Goal: Task Accomplishment & Management: Manage account settings

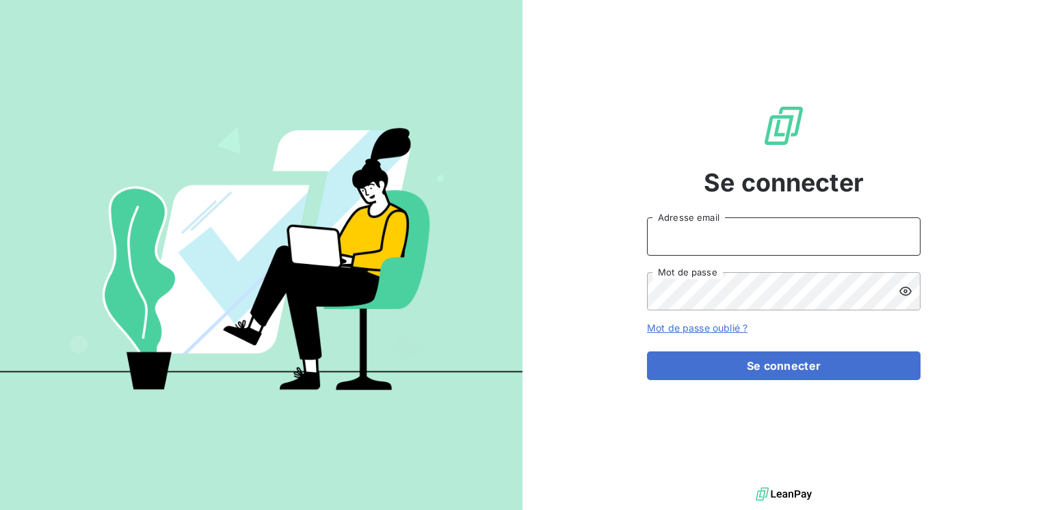
click at [700, 235] on input "Adresse email" at bounding box center [784, 237] width 274 height 38
type input "[EMAIL_ADDRESS][PERSON_NAME][DOMAIN_NAME]"
click at [647, 352] on button "Se connecter" at bounding box center [784, 366] width 274 height 29
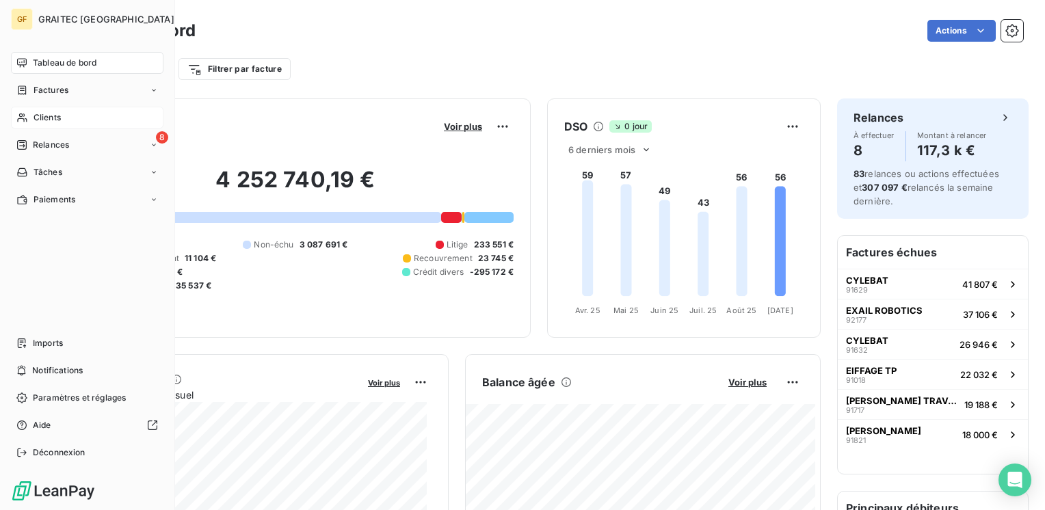
click at [49, 118] on span "Clients" at bounding box center [47, 117] width 27 height 12
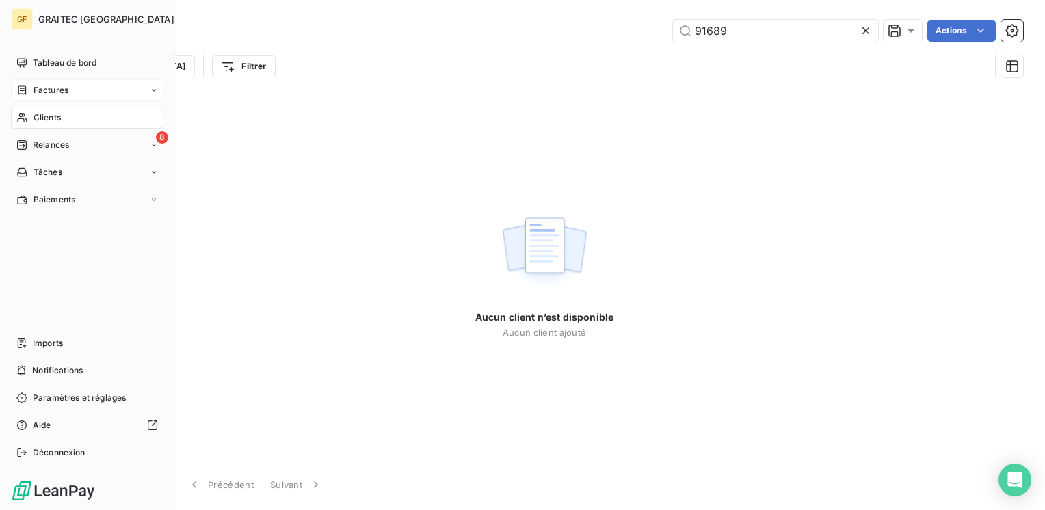
type input "91689"
click at [55, 89] on span "Factures" at bounding box center [51, 90] width 35 height 12
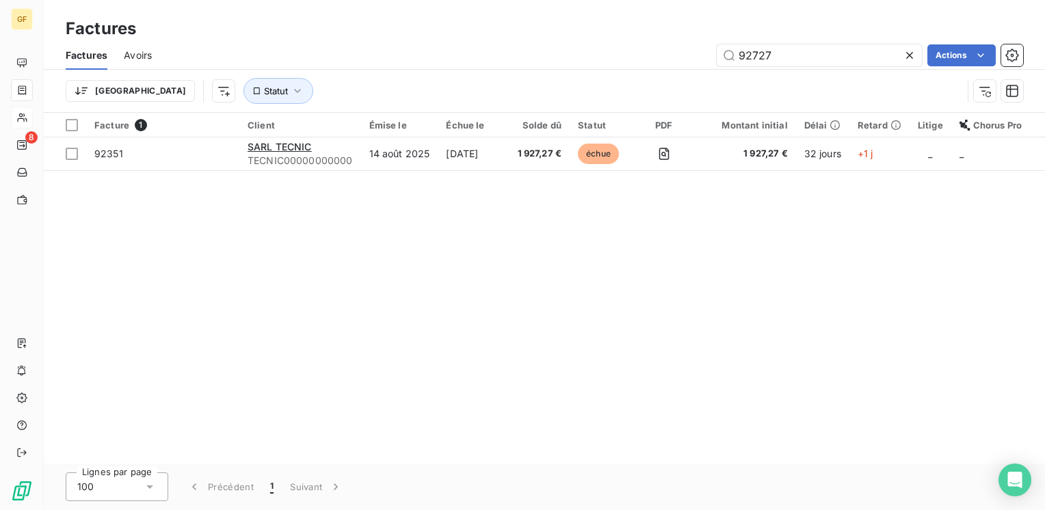
drag, startPoint x: 792, startPoint y: 54, endPoint x: 616, endPoint y: 83, distance: 178.2
click at [616, 83] on div "Factures Avoirs 92727 Actions Trier Statut" at bounding box center [544, 76] width 1001 height 71
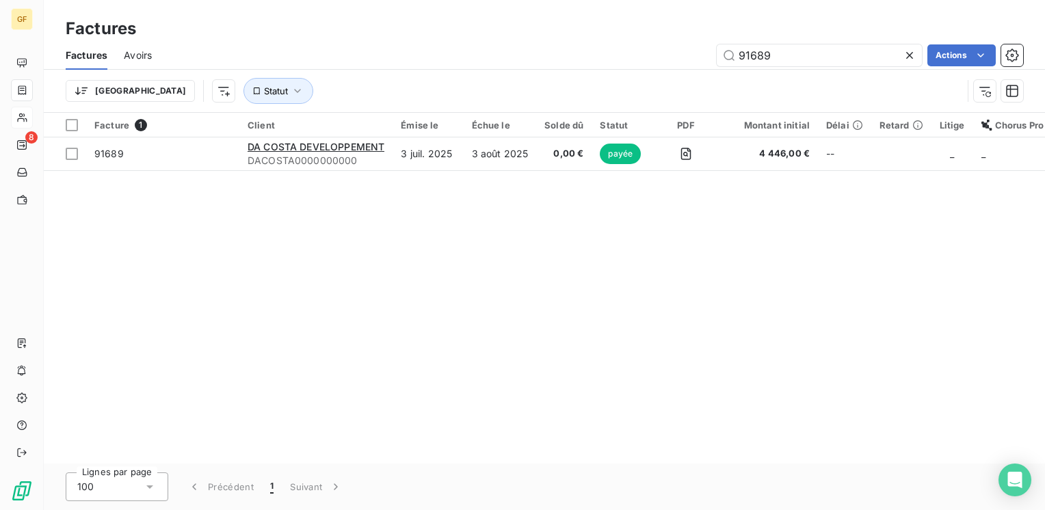
drag, startPoint x: 777, startPoint y: 56, endPoint x: 634, endPoint y: 77, distance: 144.5
click at [634, 77] on div "Factures Avoirs 91689 Actions Trier Statut" at bounding box center [544, 76] width 1001 height 71
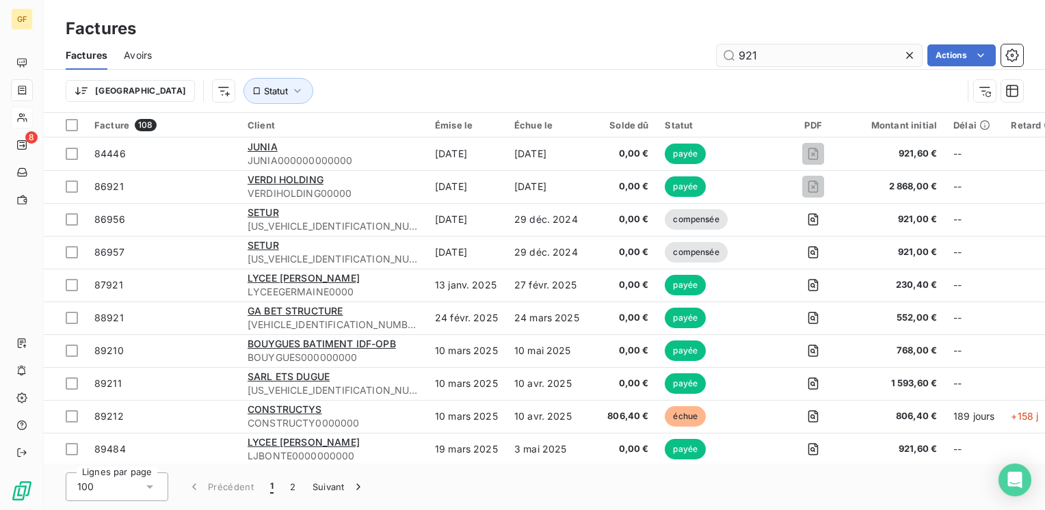
drag, startPoint x: 762, startPoint y: 53, endPoint x: 780, endPoint y: 53, distance: 17.8
click at [780, 53] on input "921" at bounding box center [819, 55] width 205 height 22
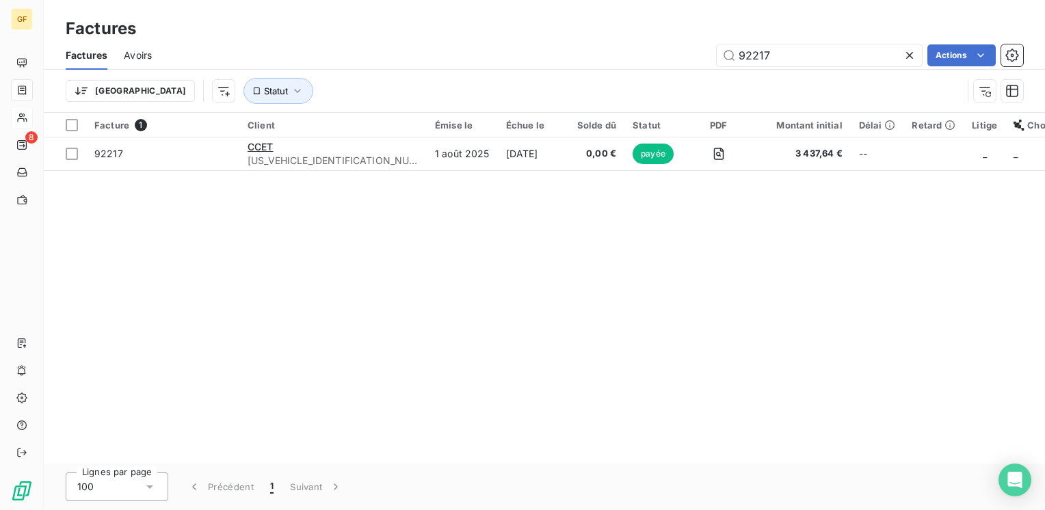
type input "92217"
drag, startPoint x: 793, startPoint y: 58, endPoint x: 514, endPoint y: 83, distance: 280.9
click at [514, 83] on div "Factures Avoirs 92217 Actions Trier Statut" at bounding box center [544, 76] width 1001 height 71
click at [904, 52] on icon at bounding box center [910, 56] width 14 height 14
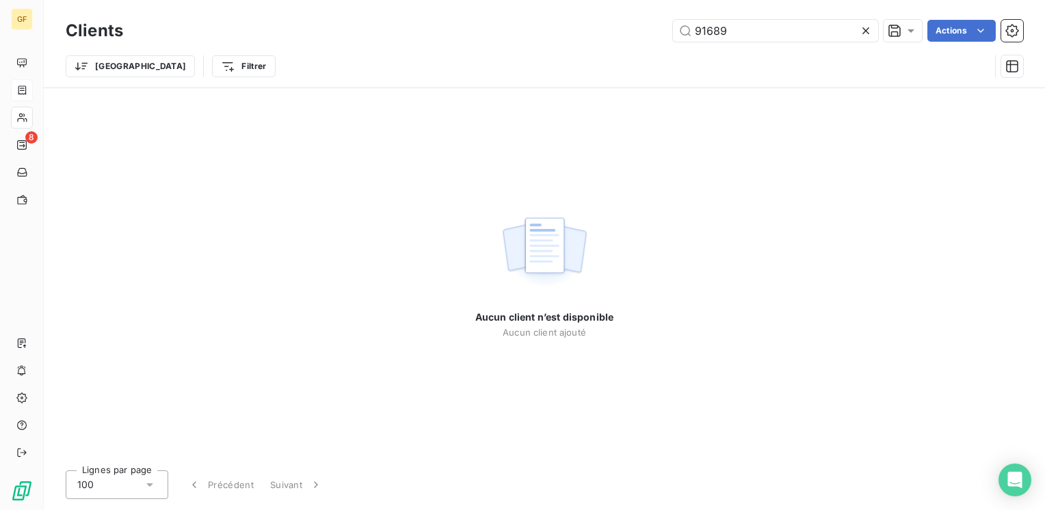
drag, startPoint x: 731, startPoint y: 36, endPoint x: 326, endPoint y: 40, distance: 405.6
click at [330, 44] on div "Clients 91689 Actions" at bounding box center [545, 30] width 958 height 29
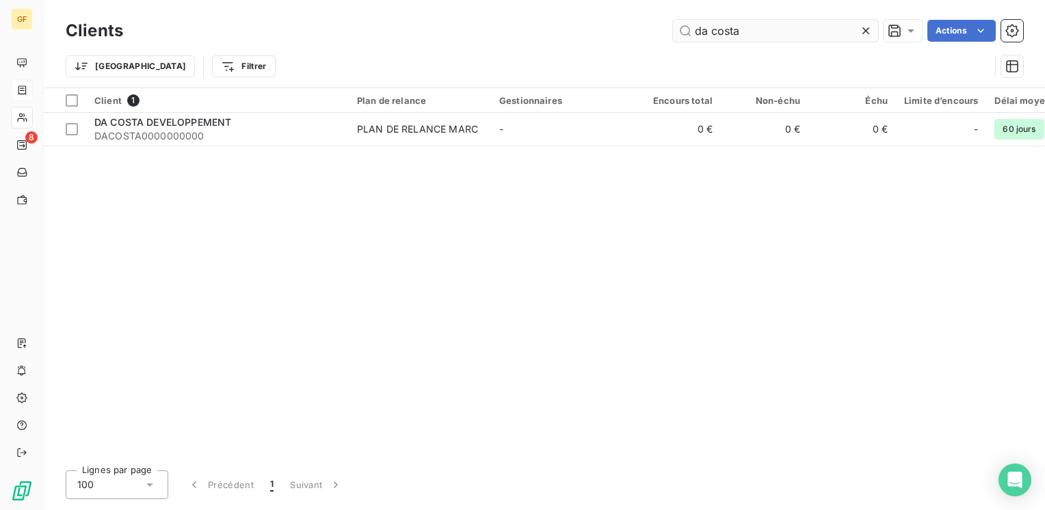
click at [706, 27] on input "da costa" at bounding box center [775, 31] width 205 height 22
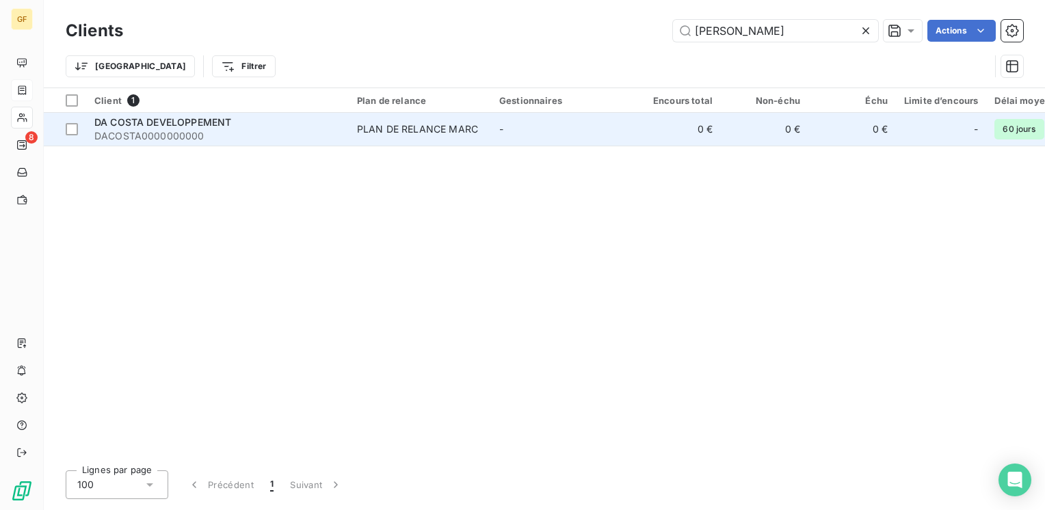
type input "[PERSON_NAME]"
click at [459, 123] on div "PLAN DE RELANCE MARC" at bounding box center [417, 129] width 121 height 14
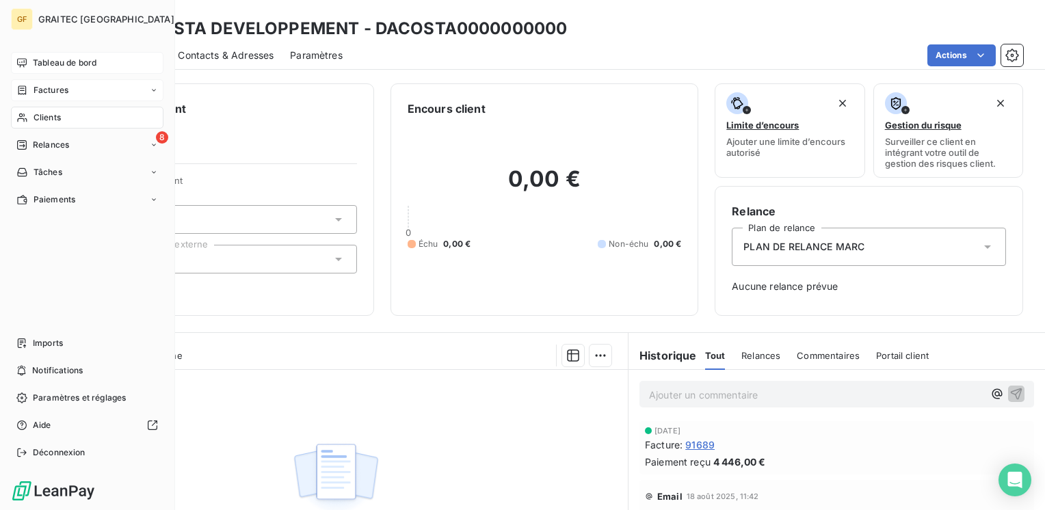
click at [55, 64] on span "Tableau de bord" at bounding box center [65, 63] width 64 height 12
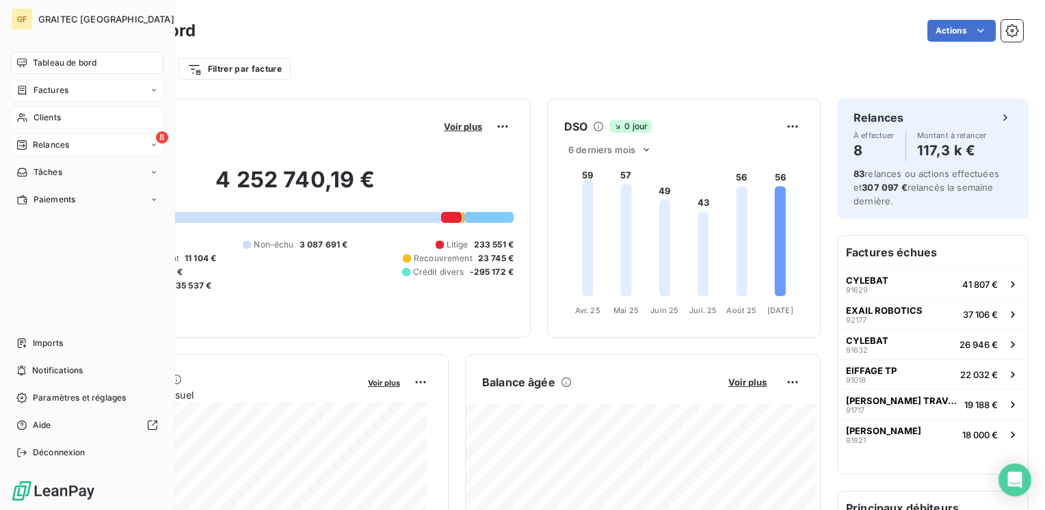
click at [62, 143] on span "Relances" at bounding box center [51, 145] width 36 height 12
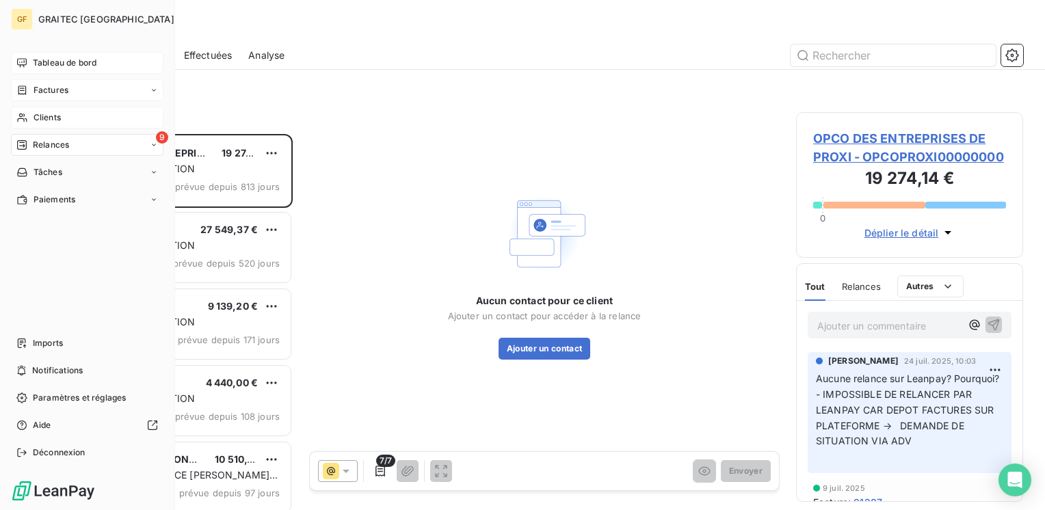
click at [47, 145] on span "Relances" at bounding box center [51, 145] width 36 height 12
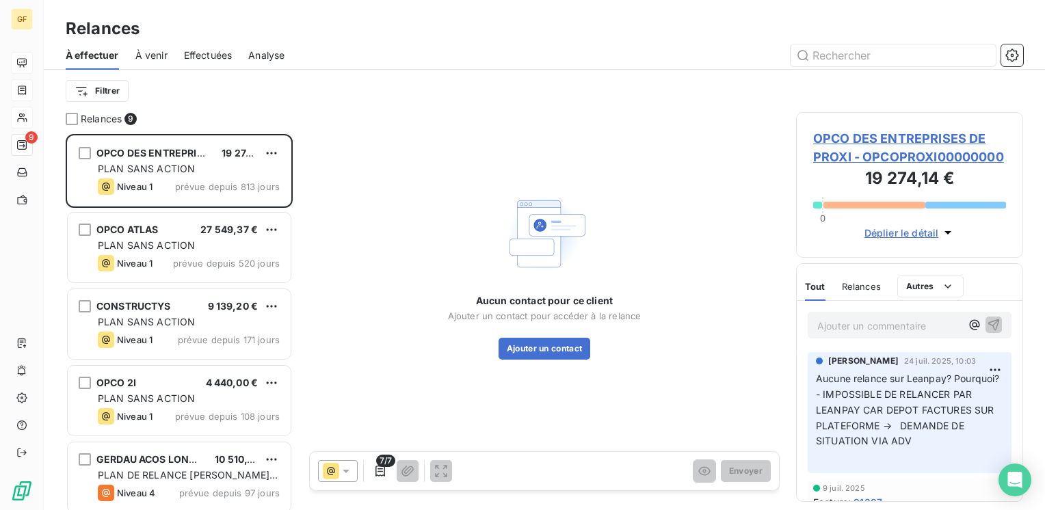
click at [488, 137] on div "Aucun contact pour ce client Ajouter un contact pour accéder à la relance Ajout…" at bounding box center [544, 275] width 471 height 326
click at [150, 53] on span "À venir" at bounding box center [151, 56] width 32 height 14
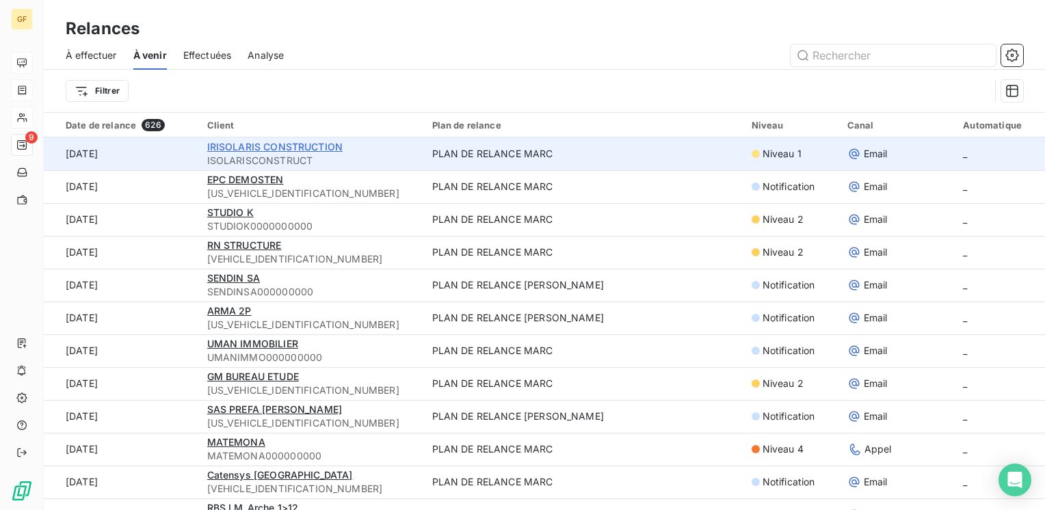
click at [231, 142] on span "IRISOLARIS CONSTRUCTION" at bounding box center [274, 147] width 135 height 12
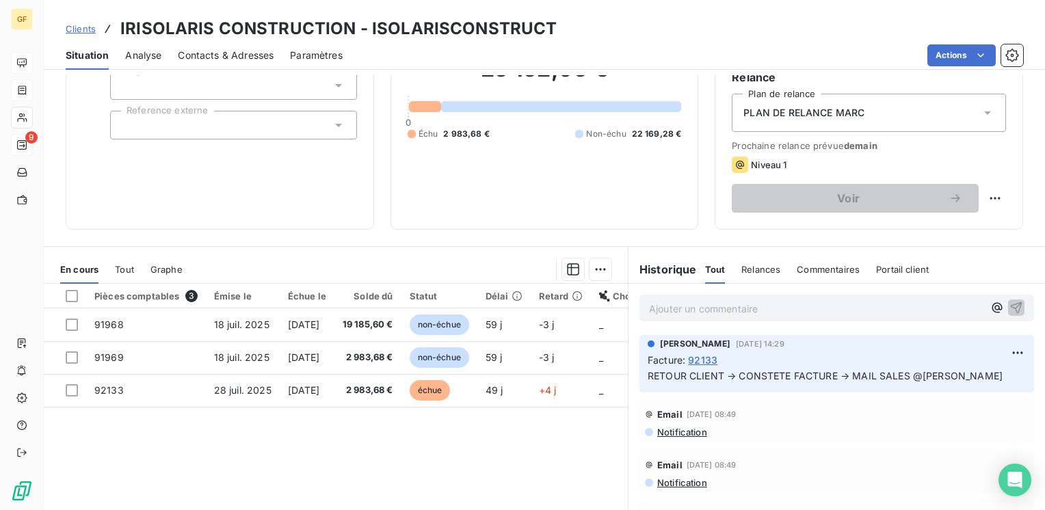
scroll to position [137, 0]
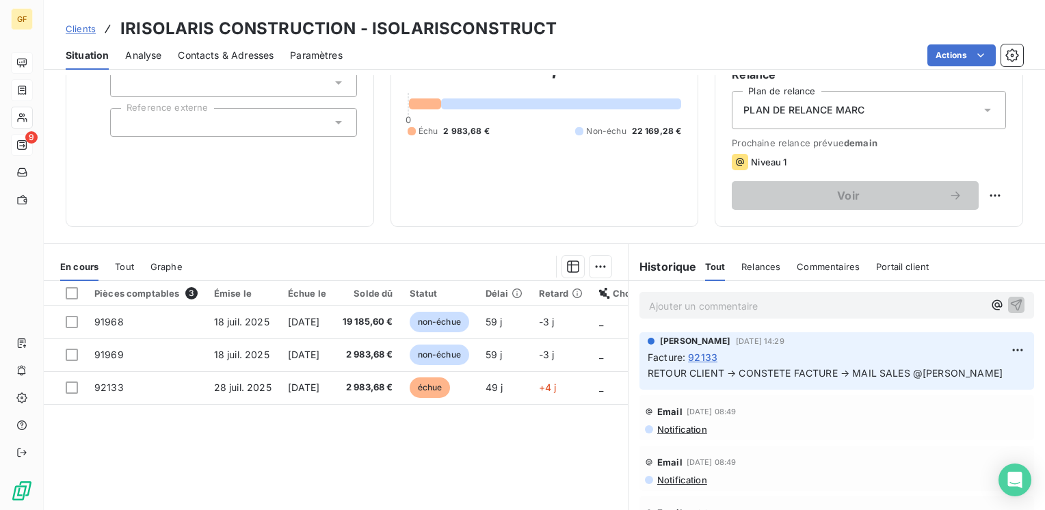
click at [237, 56] on span "Contacts & Adresses" at bounding box center [226, 56] width 96 height 14
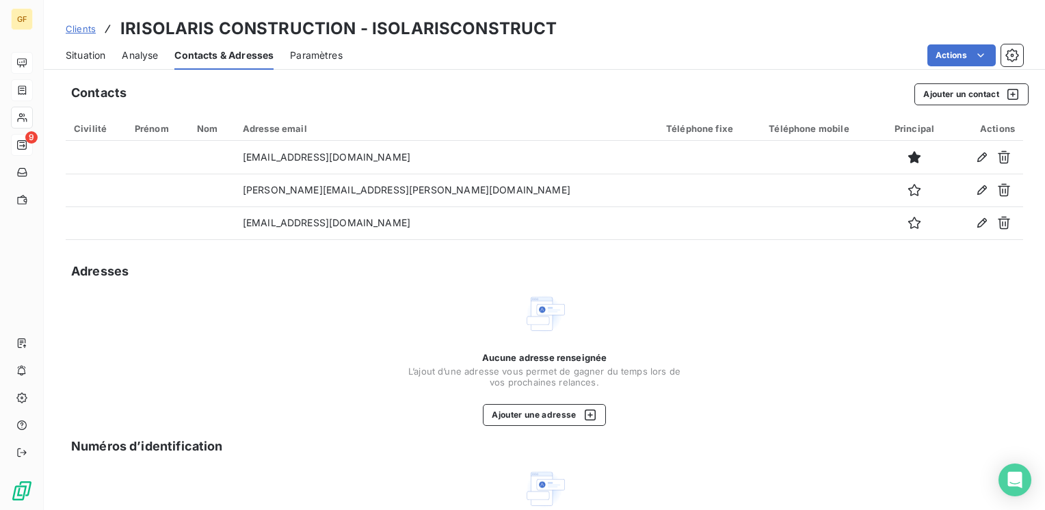
click at [79, 55] on span "Situation" at bounding box center [86, 56] width 40 height 14
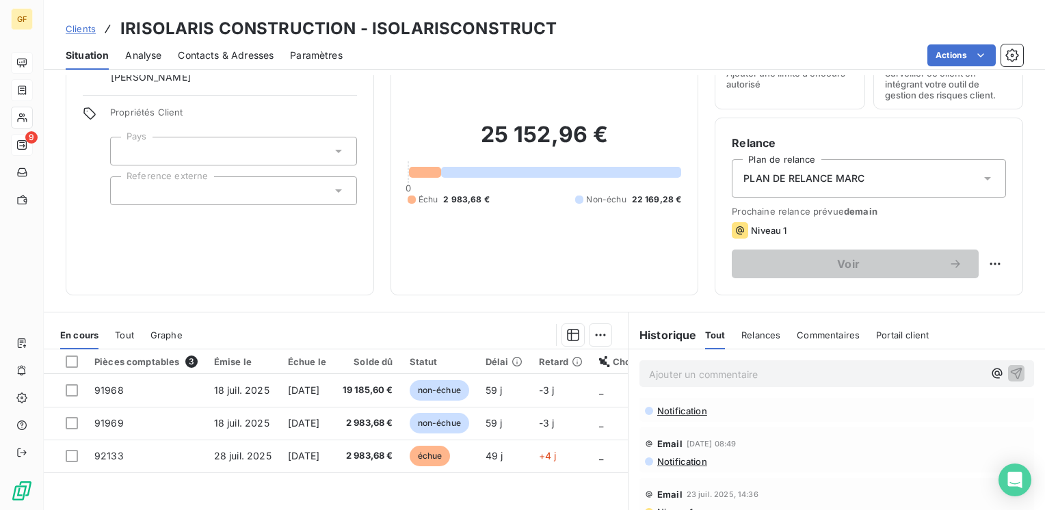
scroll to position [0, 0]
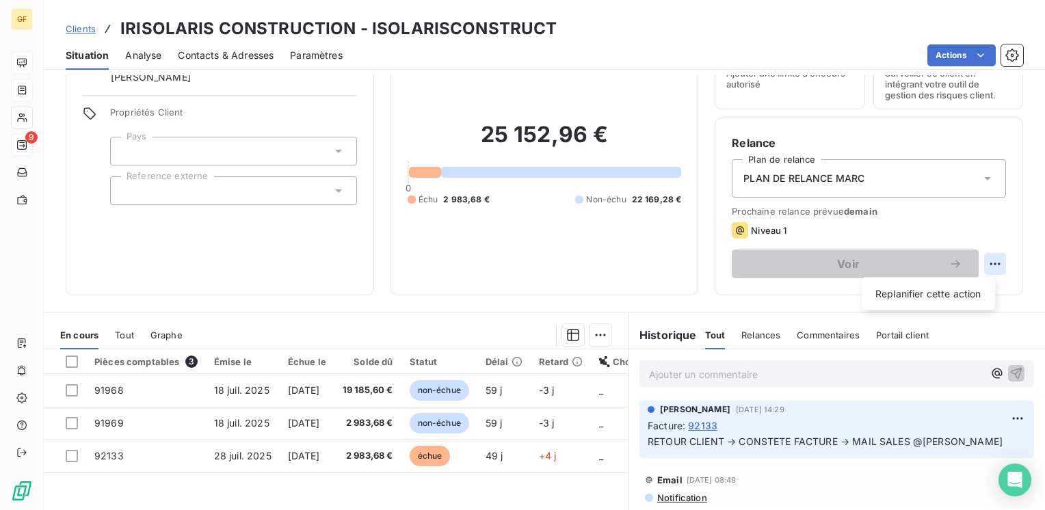
click at [990, 261] on html "GF 9 Clients IRISOLARIS CONSTRUCTION - ISOLARISCONSTRUCT Situation Analyse Cont…" at bounding box center [522, 255] width 1045 height 510
click at [936, 287] on div "Replanifier cette action" at bounding box center [928, 294] width 122 height 22
select select "8"
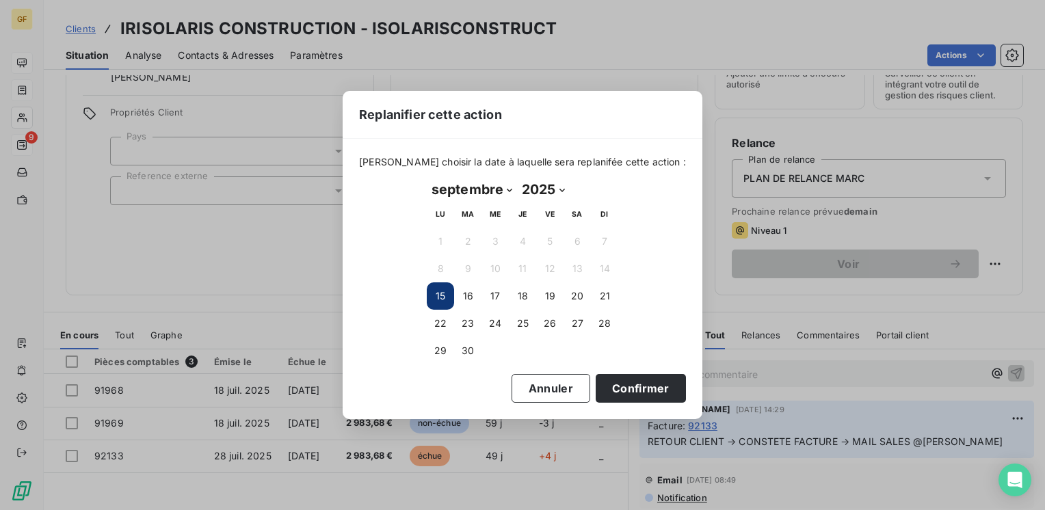
click at [429, 291] on button "15" at bounding box center [440, 295] width 27 height 27
click at [434, 291] on button "15" at bounding box center [440, 295] width 27 height 27
click at [633, 387] on button "Confirmer" at bounding box center [641, 388] width 90 height 29
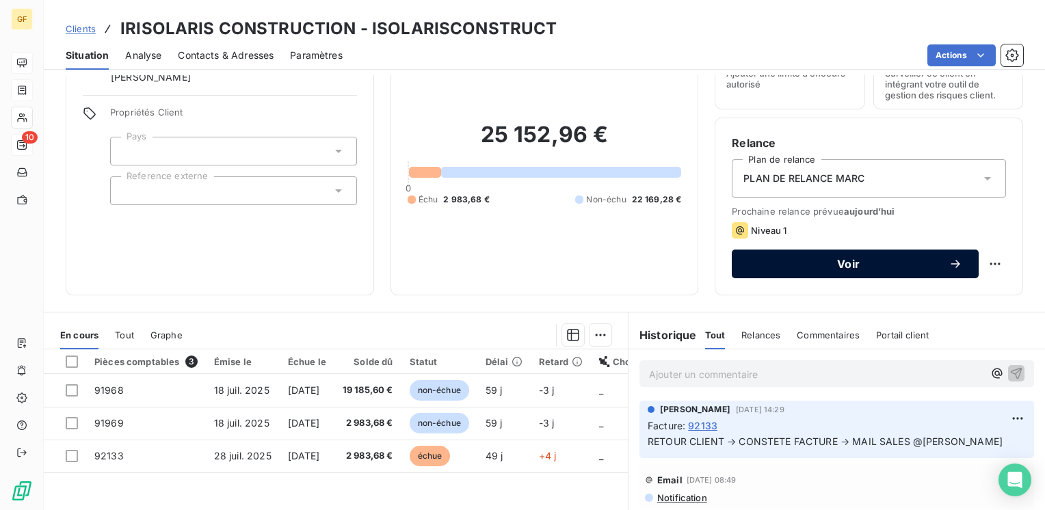
click at [824, 267] on span "Voir" at bounding box center [848, 264] width 200 height 11
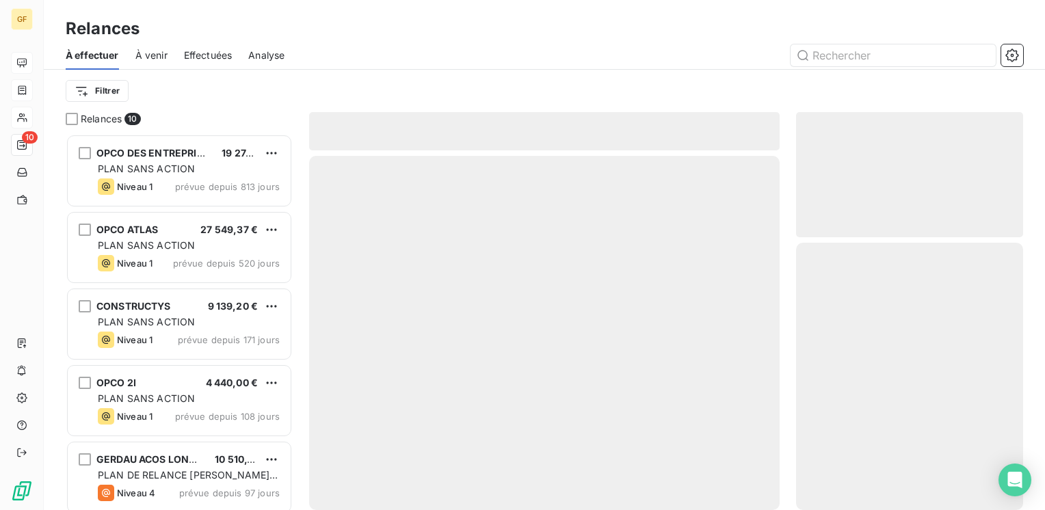
scroll to position [366, 216]
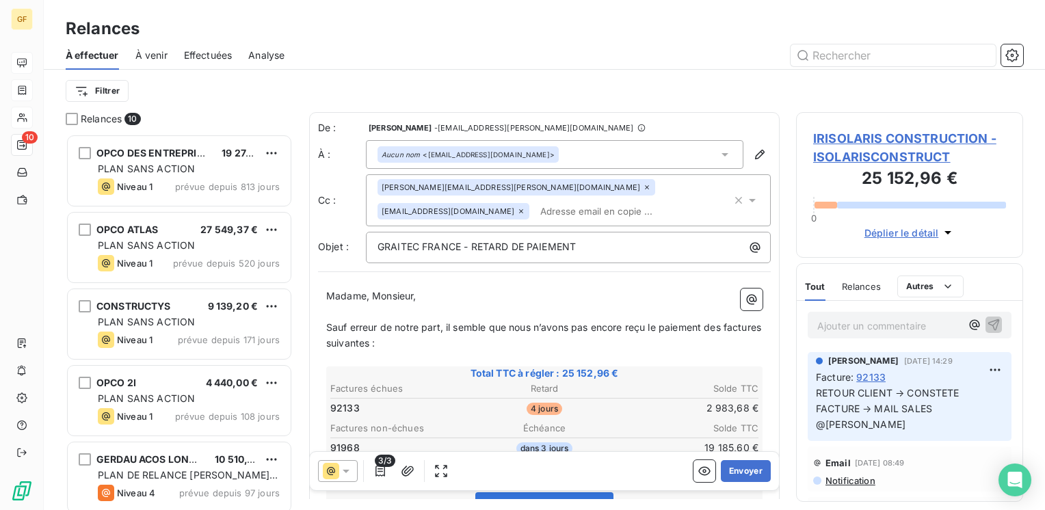
click at [869, 141] on span "IRISOLARIS CONSTRUCTION - ISOLARISCONSTRUCT" at bounding box center [909, 147] width 193 height 37
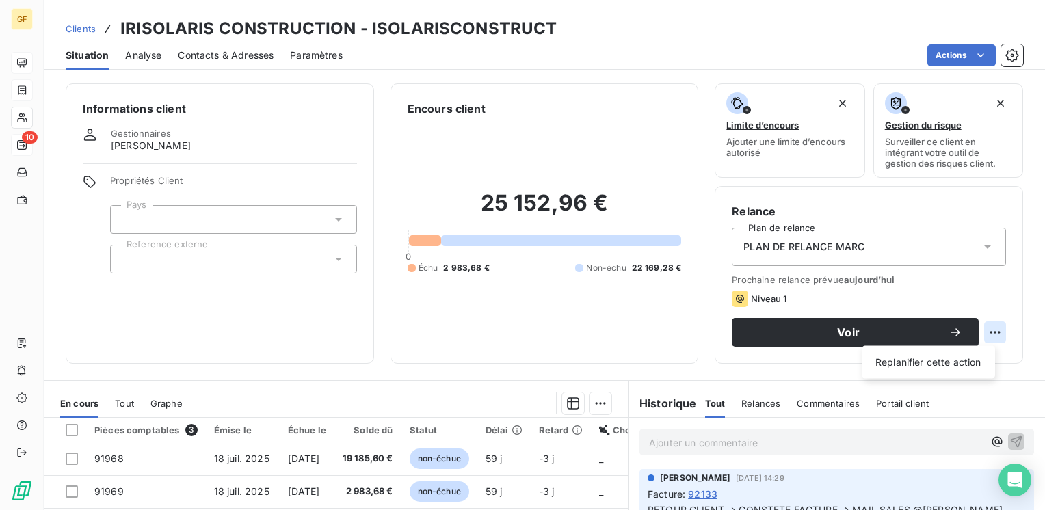
click at [990, 335] on html "GF 10 Clients IRISOLARIS CONSTRUCTION - ISOLARISCONSTRUCT Situation Analyse Con…" at bounding box center [522, 255] width 1045 height 510
click at [941, 363] on div "Replanifier cette action" at bounding box center [928, 363] width 122 height 22
select select "8"
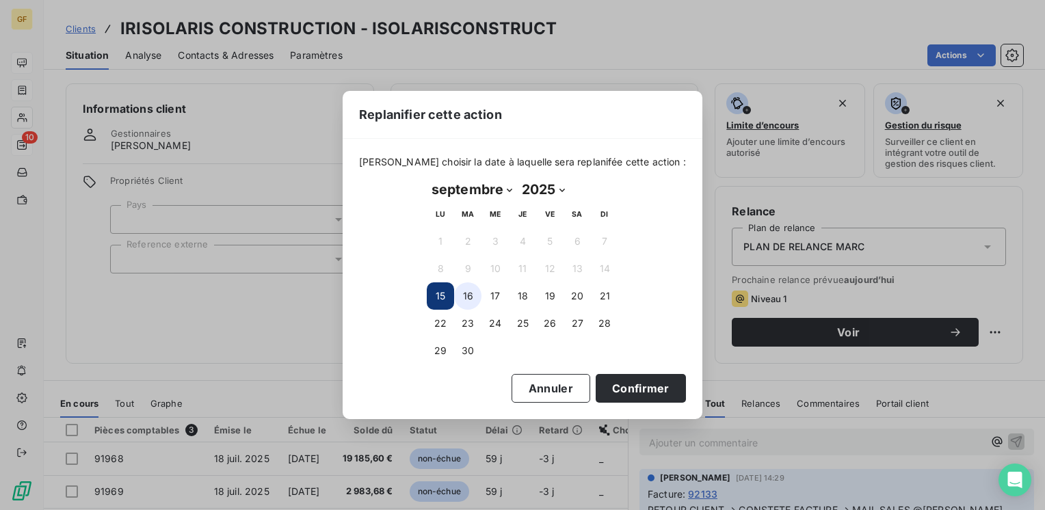
click at [462, 301] on button "16" at bounding box center [467, 295] width 27 height 27
click at [618, 384] on button "Confirmer" at bounding box center [641, 388] width 90 height 29
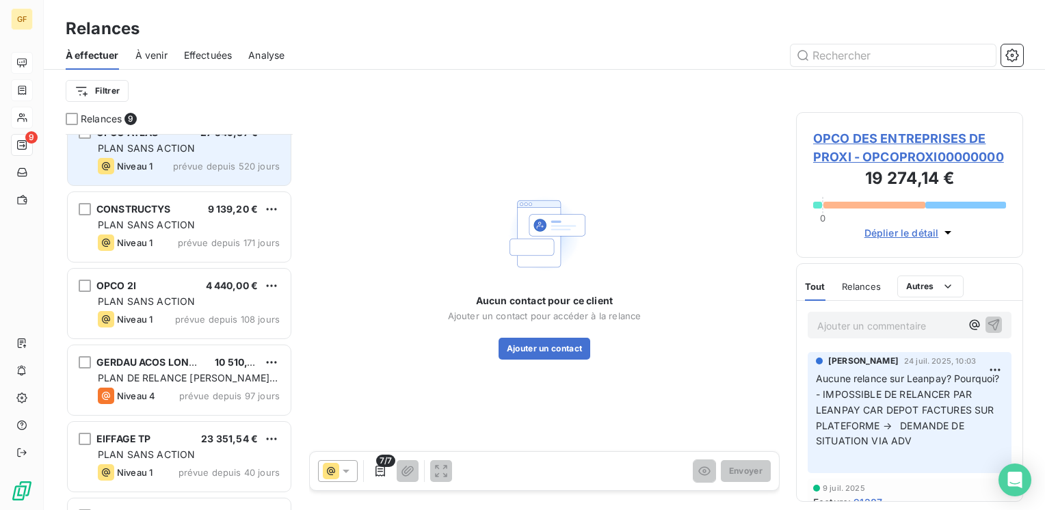
scroll to position [68, 0]
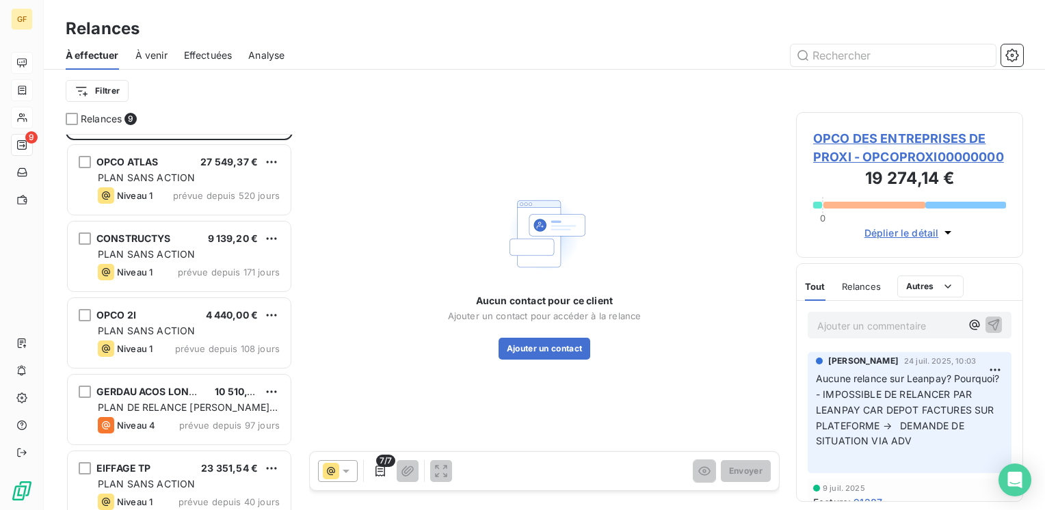
click at [148, 53] on span "À venir" at bounding box center [151, 56] width 32 height 14
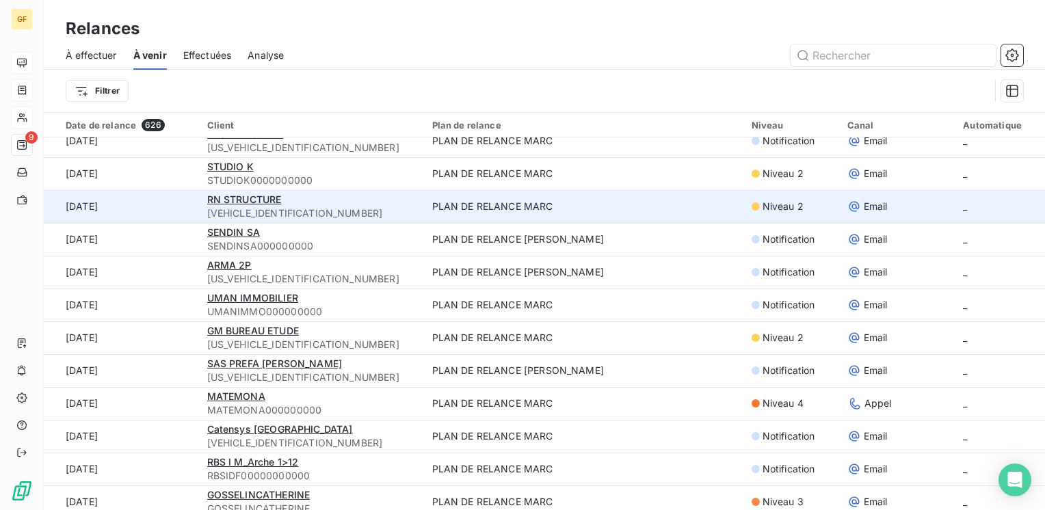
scroll to position [68, 0]
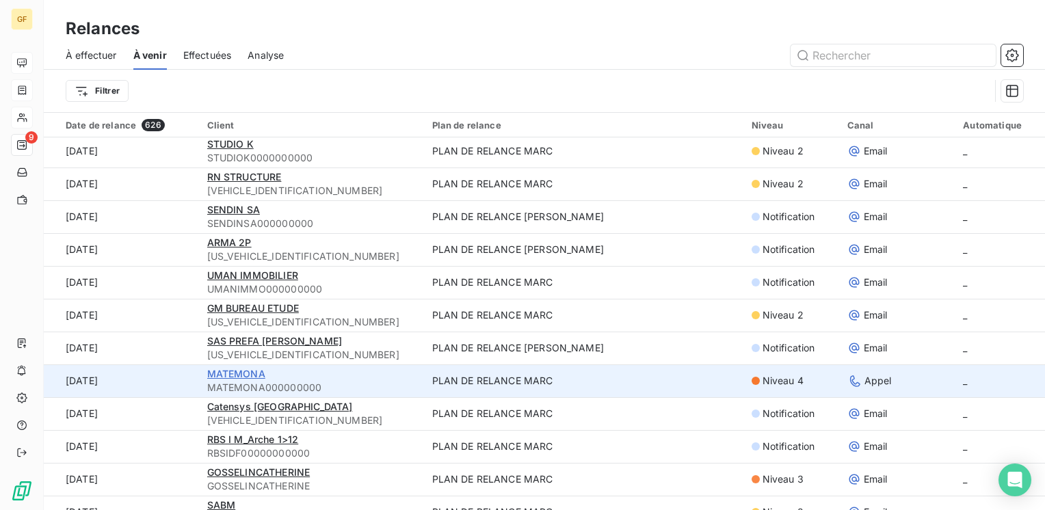
click at [244, 373] on span "MATEMONA" at bounding box center [236, 374] width 58 height 12
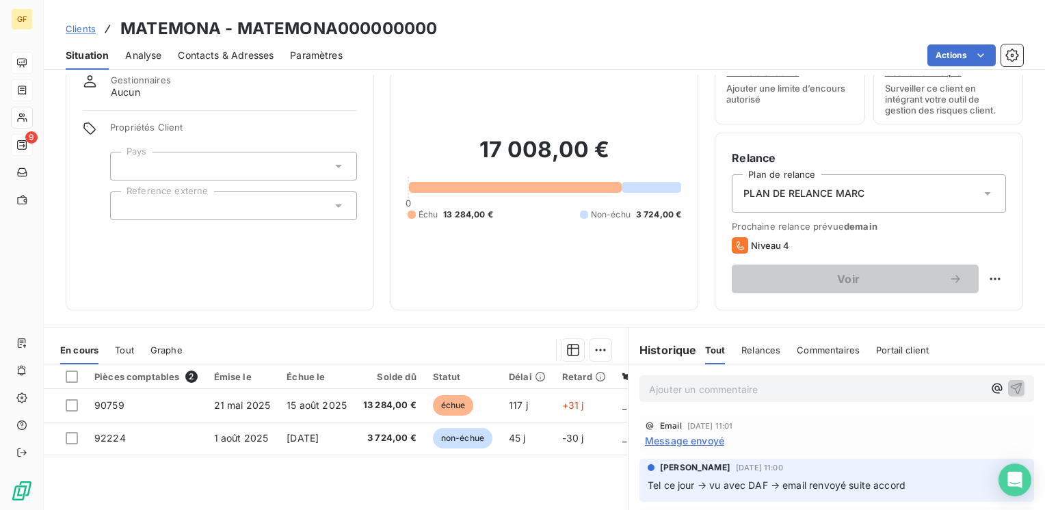
scroll to position [137, 0]
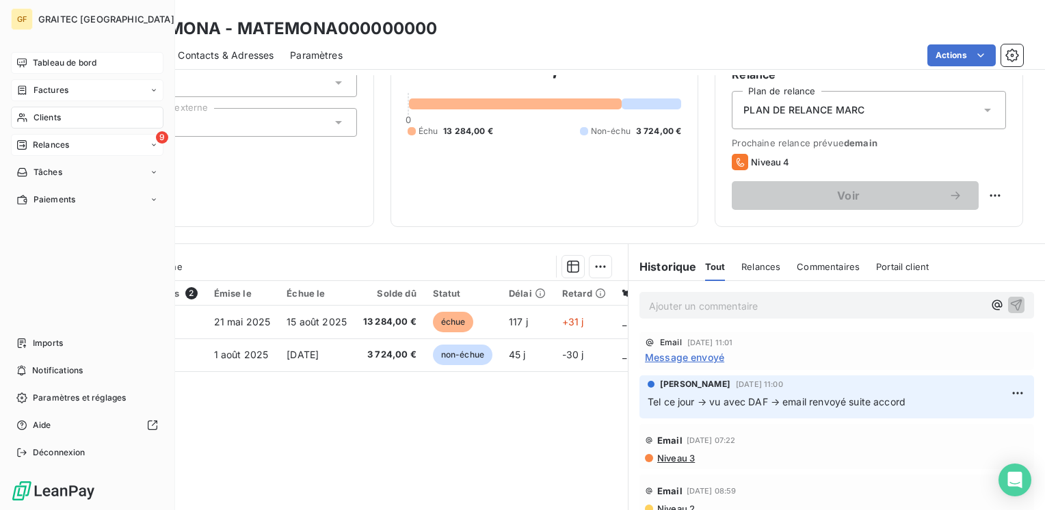
click at [36, 57] on span "Tableau de bord" at bounding box center [65, 63] width 64 height 12
